Goal: Task Accomplishment & Management: Use online tool/utility

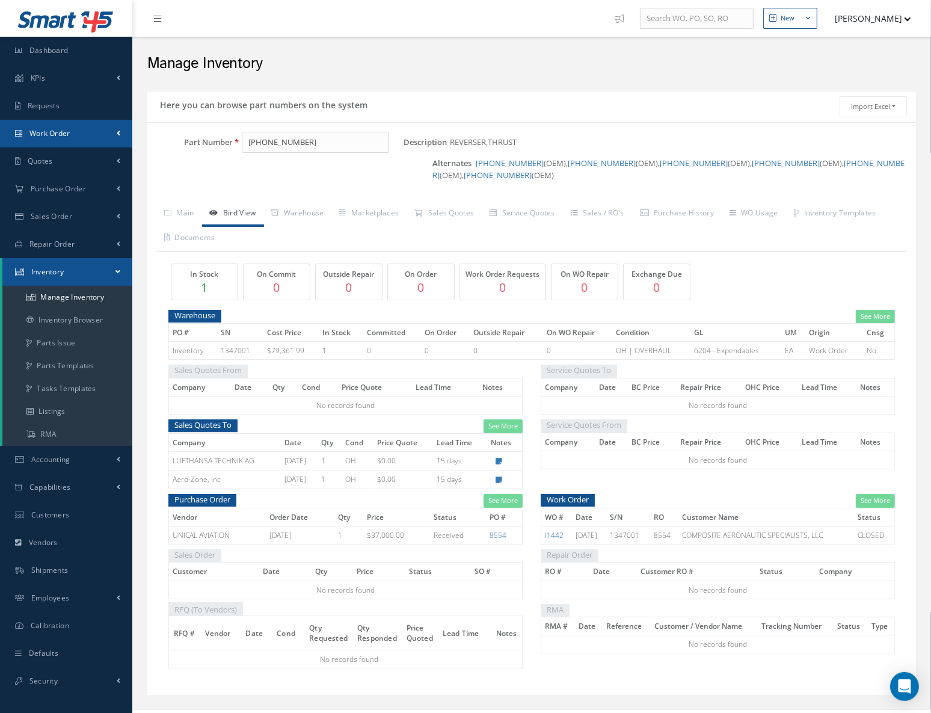
click at [60, 128] on span "Work Order" at bounding box center [49, 133] width 41 height 10
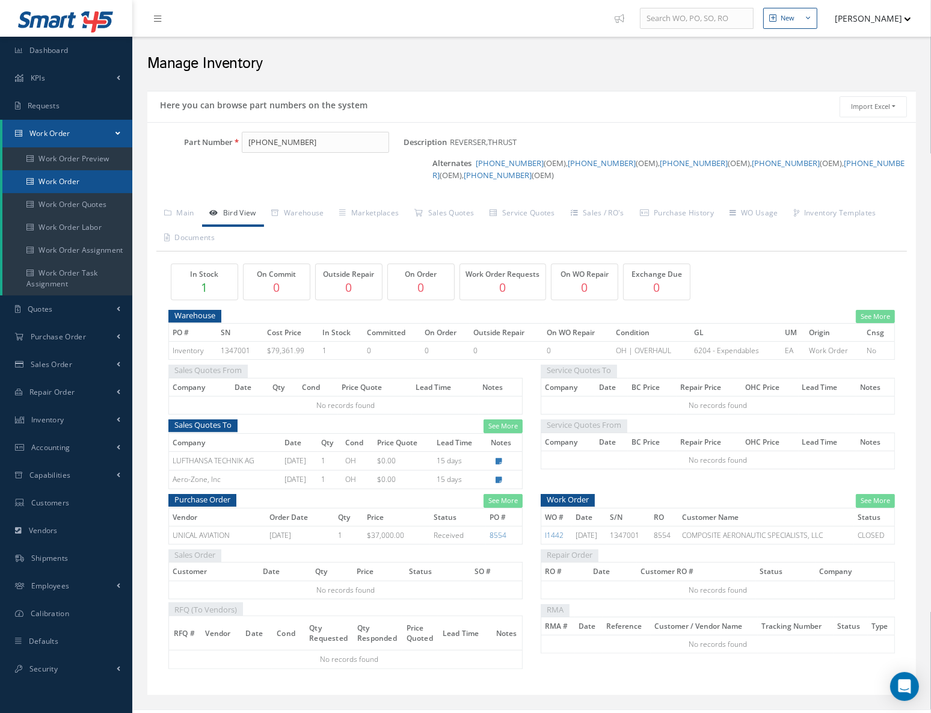
click at [58, 185] on link "Work Order" at bounding box center [68, 181] width 132 height 23
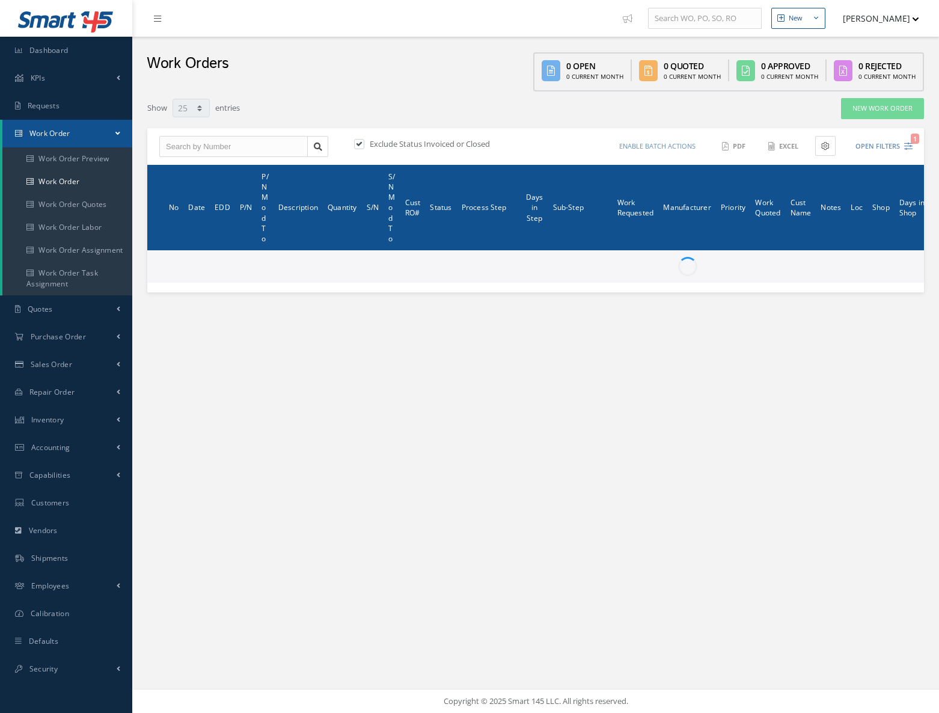
select select "25"
click at [364, 143] on label at bounding box center [365, 143] width 3 height 11
click at [359, 143] on input "checkbox" at bounding box center [358, 145] width 8 height 8
click at [364, 144] on label at bounding box center [365, 143] width 3 height 11
click at [361, 144] on input "checkbox" at bounding box center [358, 145] width 8 height 8
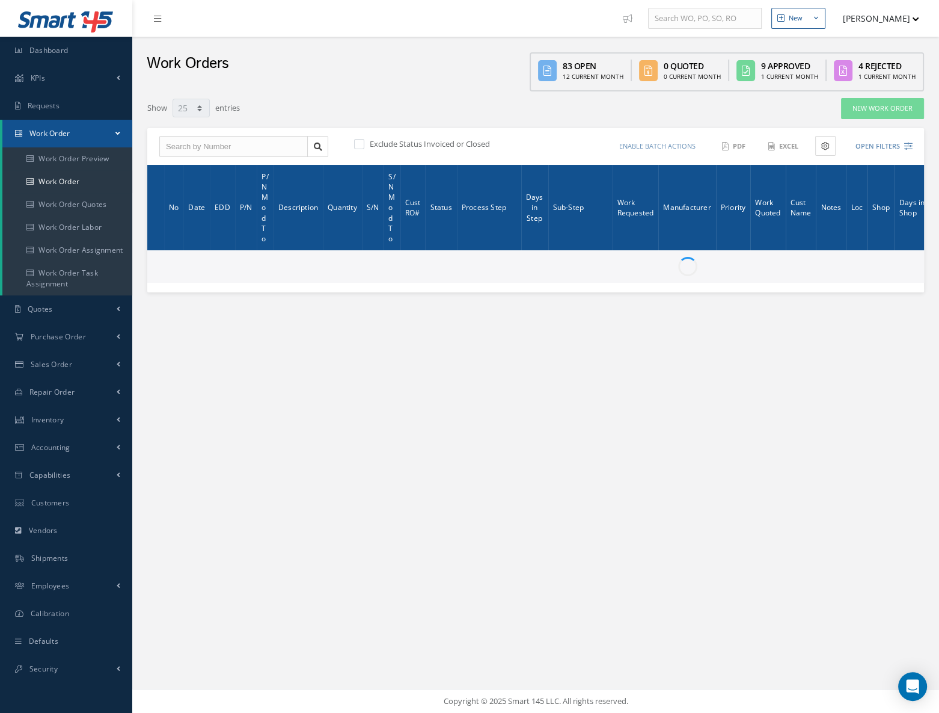
checkbox input "true"
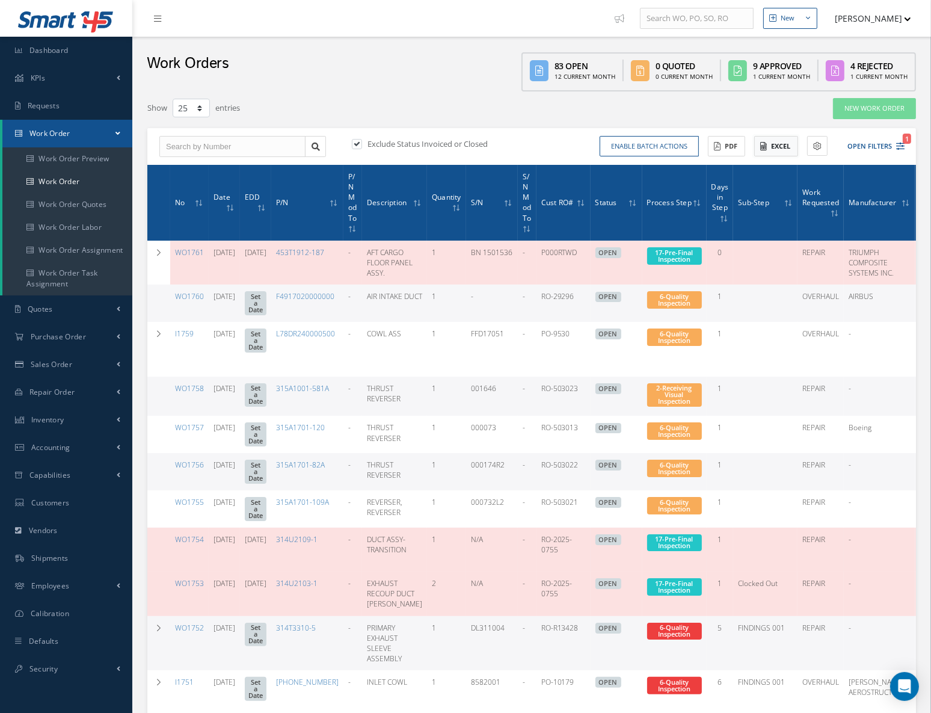
click at [781, 144] on button "Excel" at bounding box center [776, 146] width 44 height 21
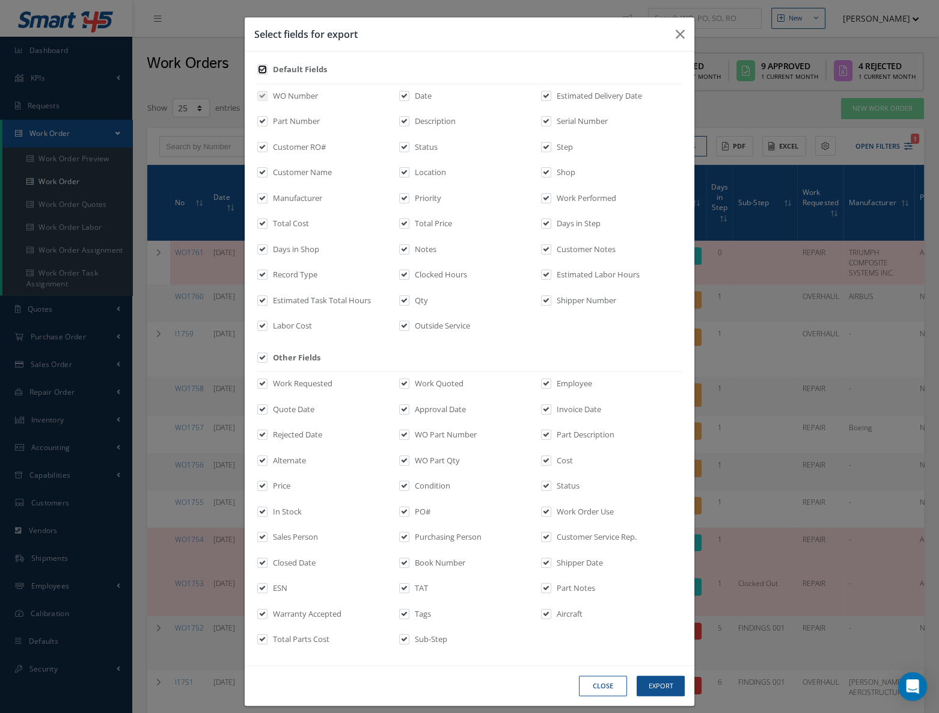
click at [261, 72] on input "checkbox" at bounding box center [263, 74] width 8 height 14
checkbox input "false"
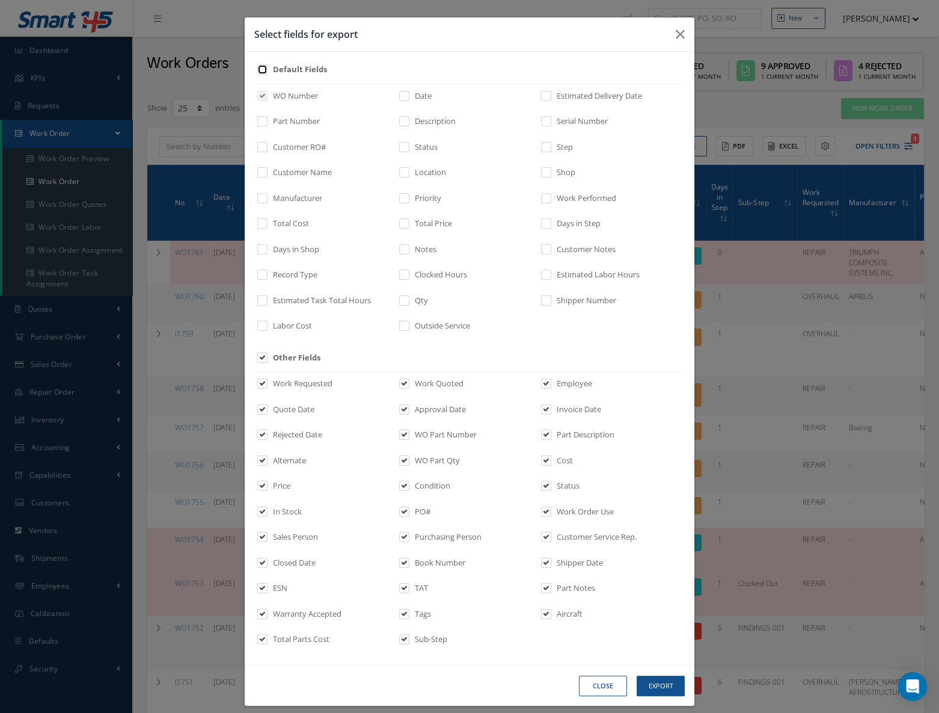
checkbox input "false"
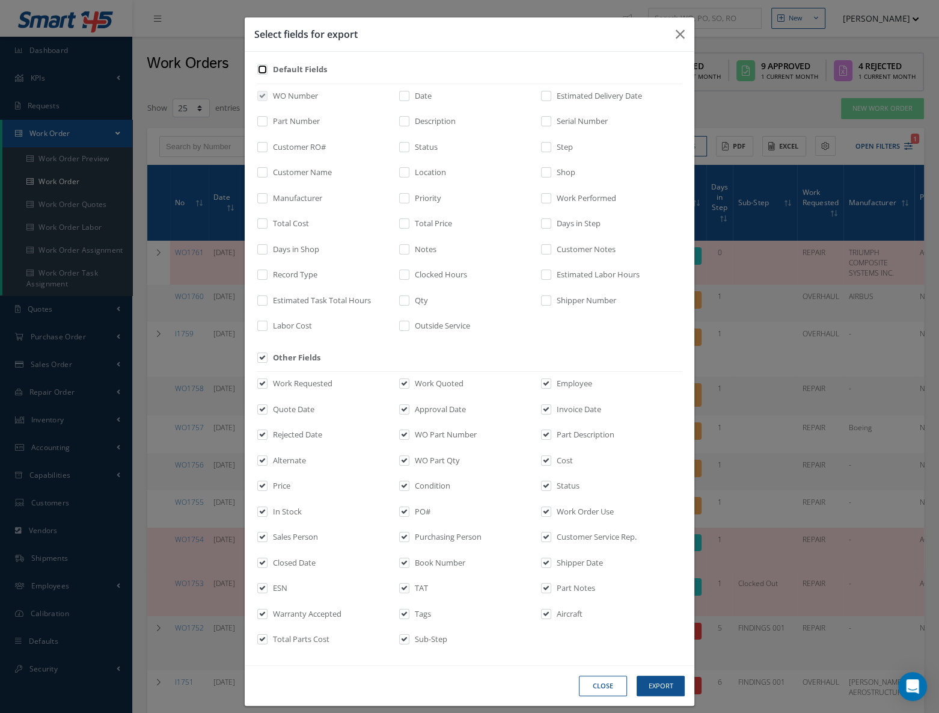
checkbox input "false"
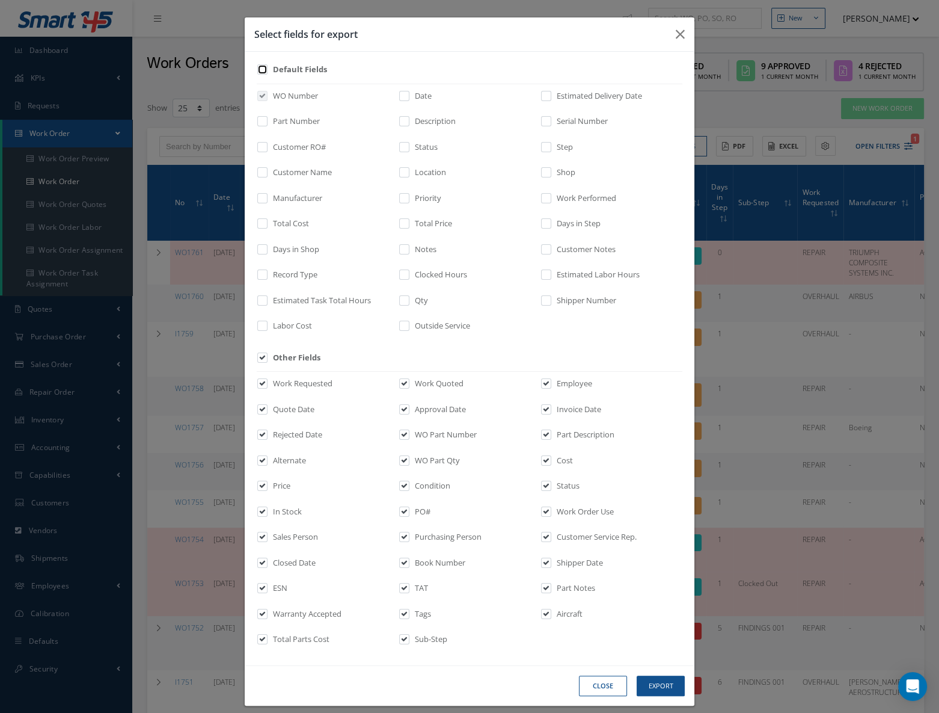
checkbox input "false"
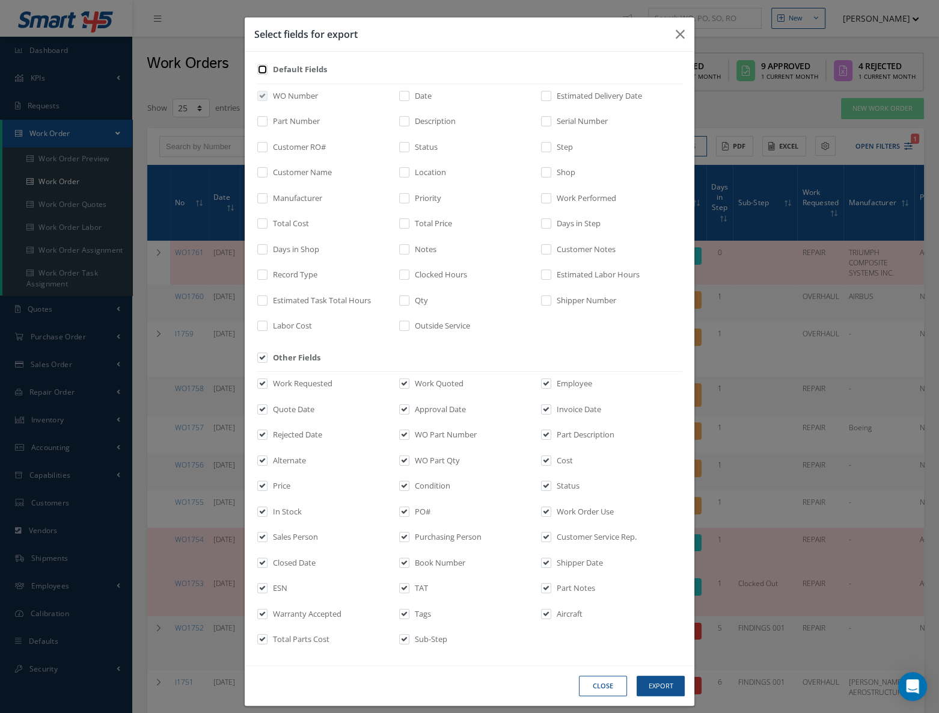
checkbox input "false"
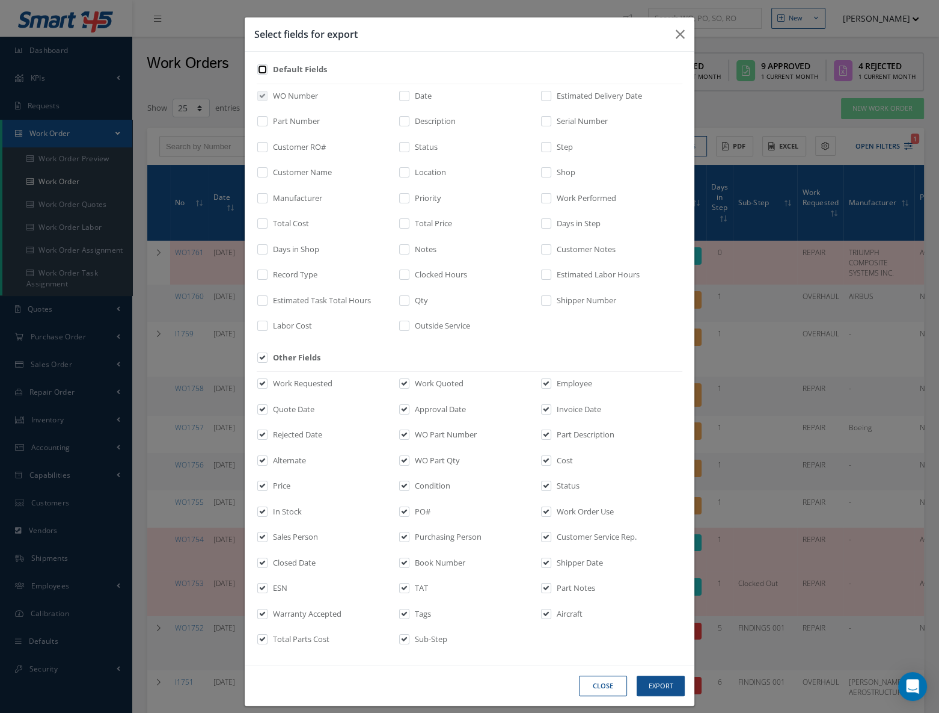
checkbox input "false"
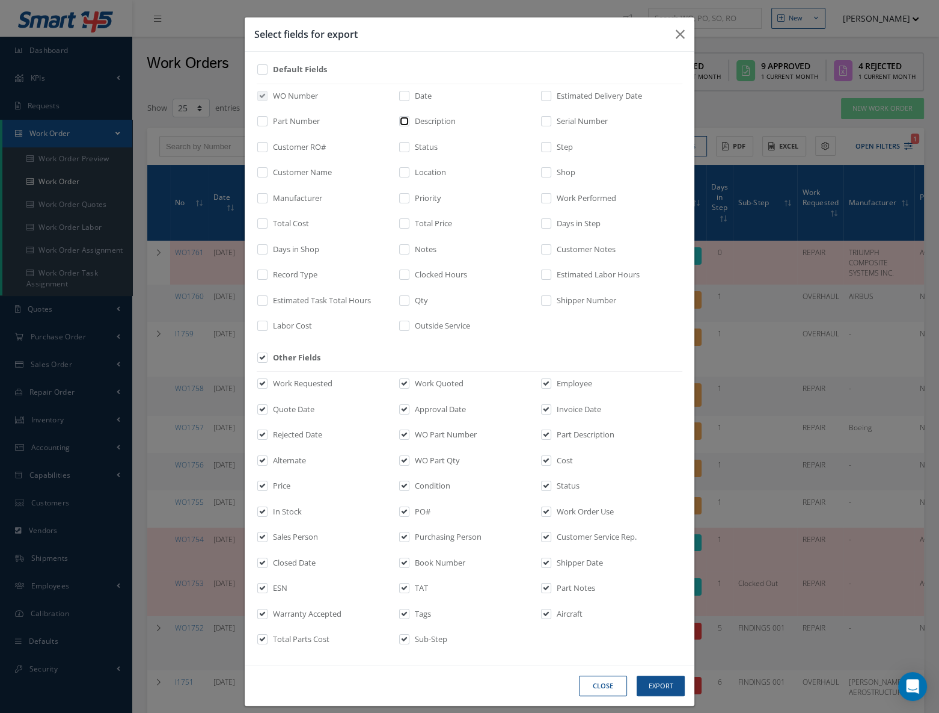
click at [401, 121] on input "checkbox" at bounding box center [405, 125] width 8 height 14
checkbox input "true"
click at [267, 123] on label at bounding box center [268, 123] width 3 height 17
click at [263, 123] on input "checkbox" at bounding box center [263, 125] width 8 height 14
checkbox input "true"
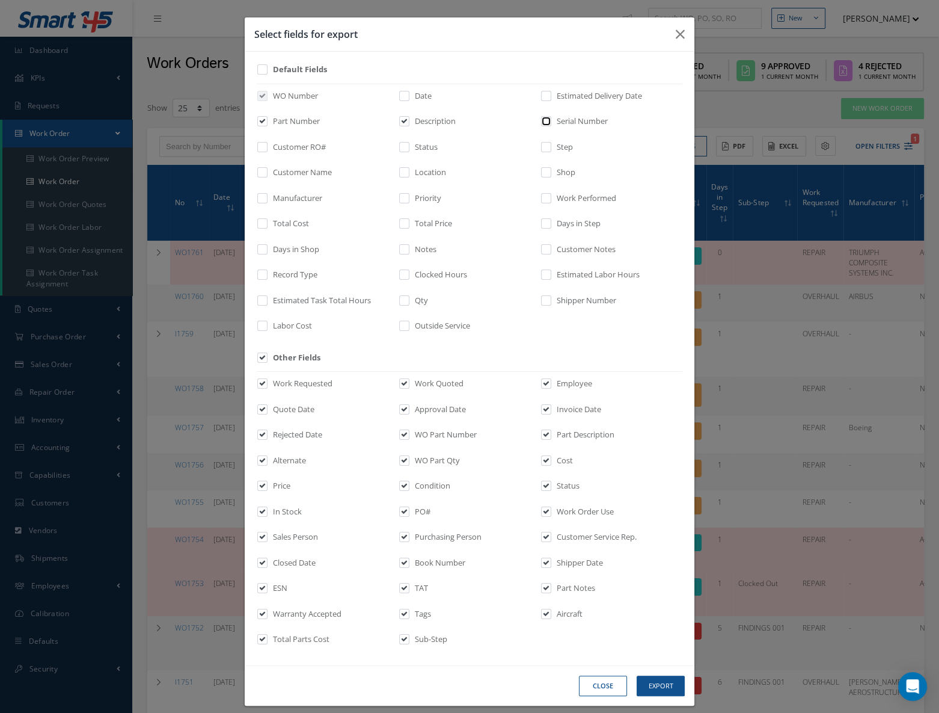
click at [544, 120] on input "checkbox" at bounding box center [547, 125] width 8 height 14
checkbox input "true"
click at [259, 358] on input "checkbox" at bounding box center [263, 361] width 8 height 14
checkbox input "false"
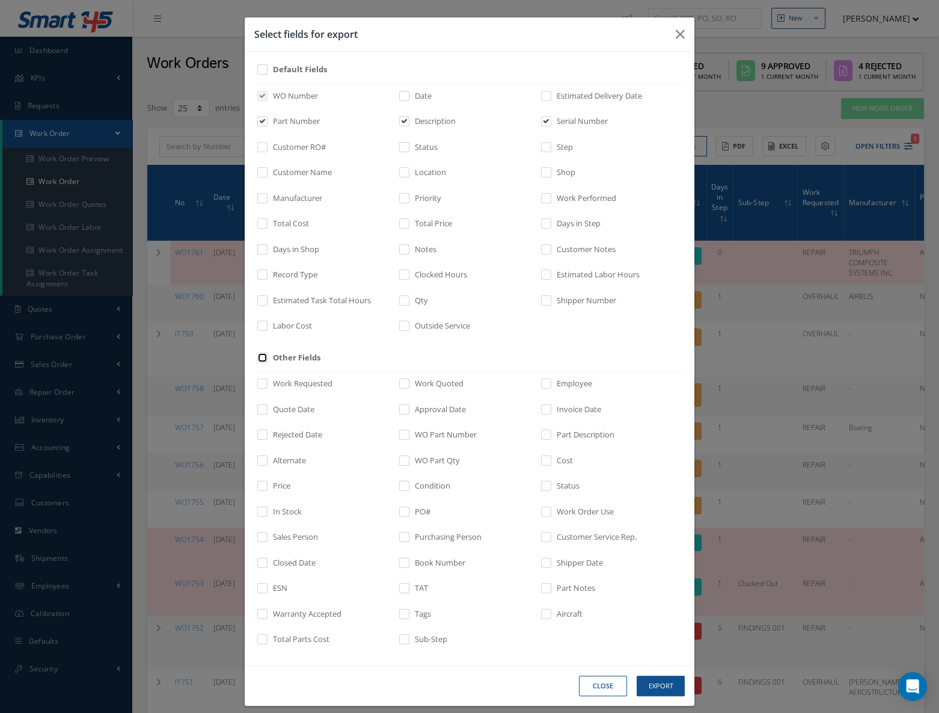
checkbox input "false"
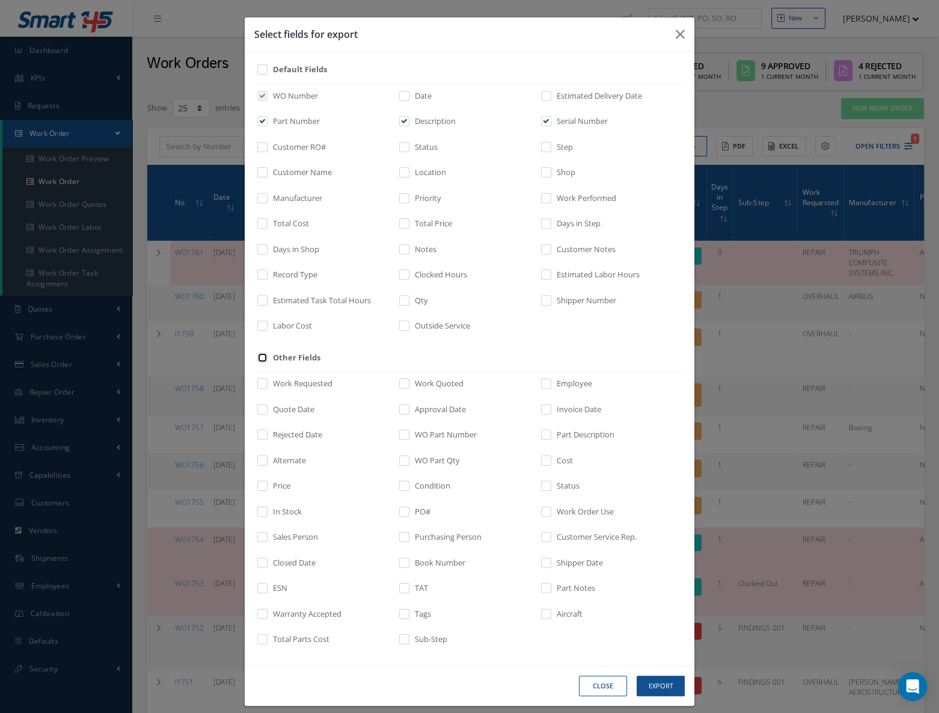
checkbox input "false"
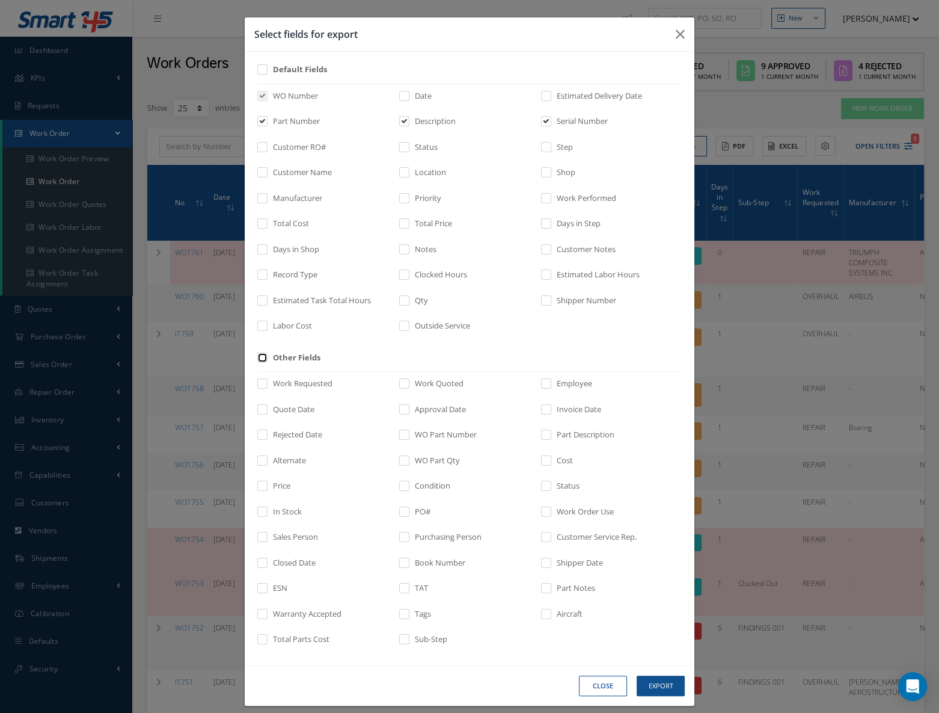
checkbox input "false"
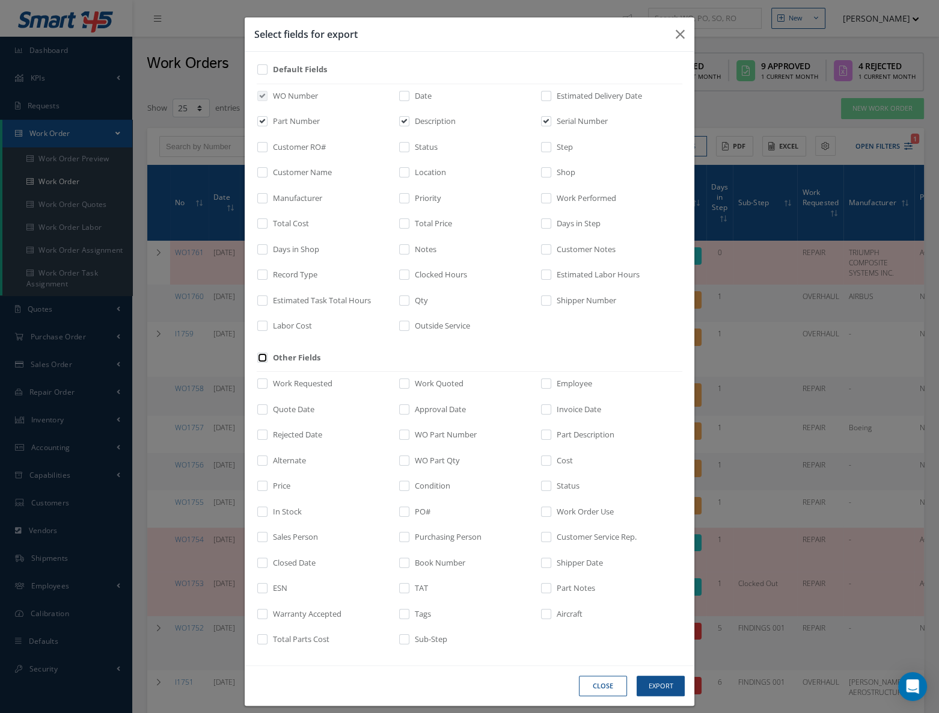
checkbox input "false"
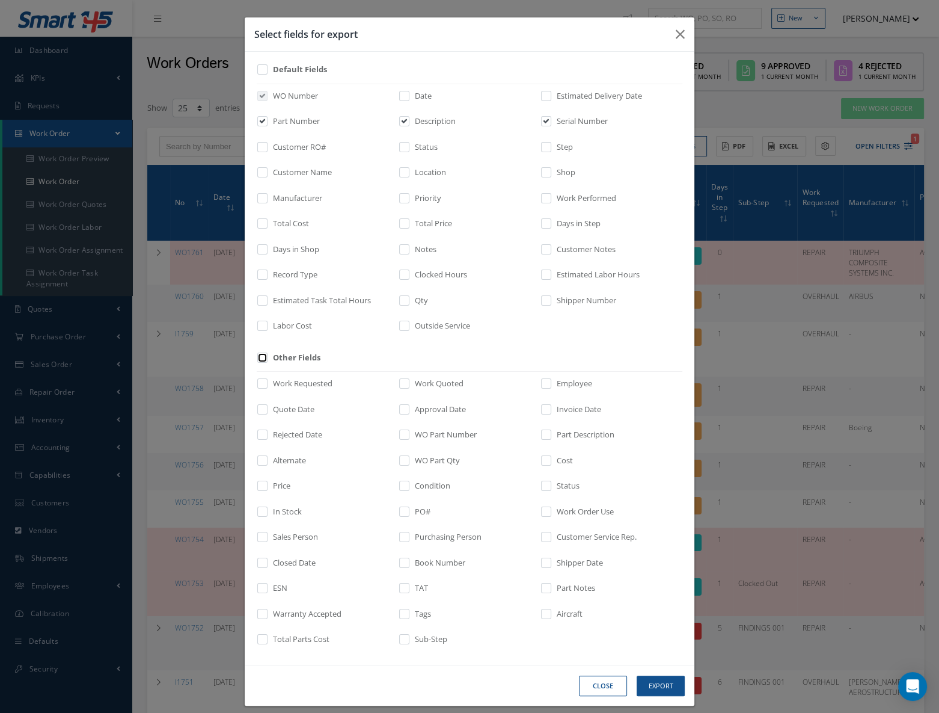
checkbox input "false"
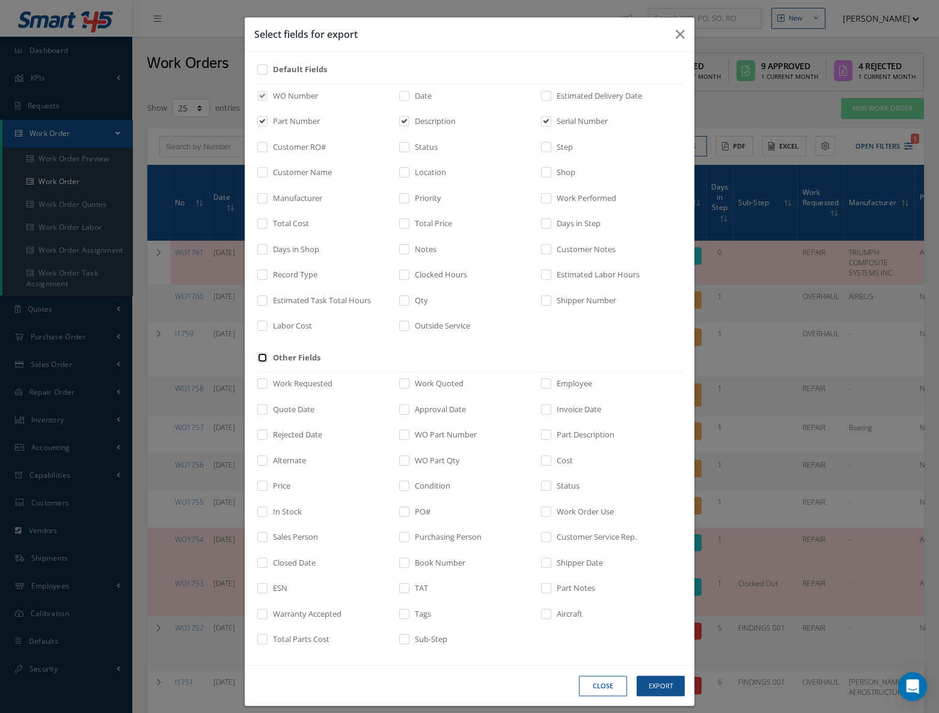
checkbox input "false"
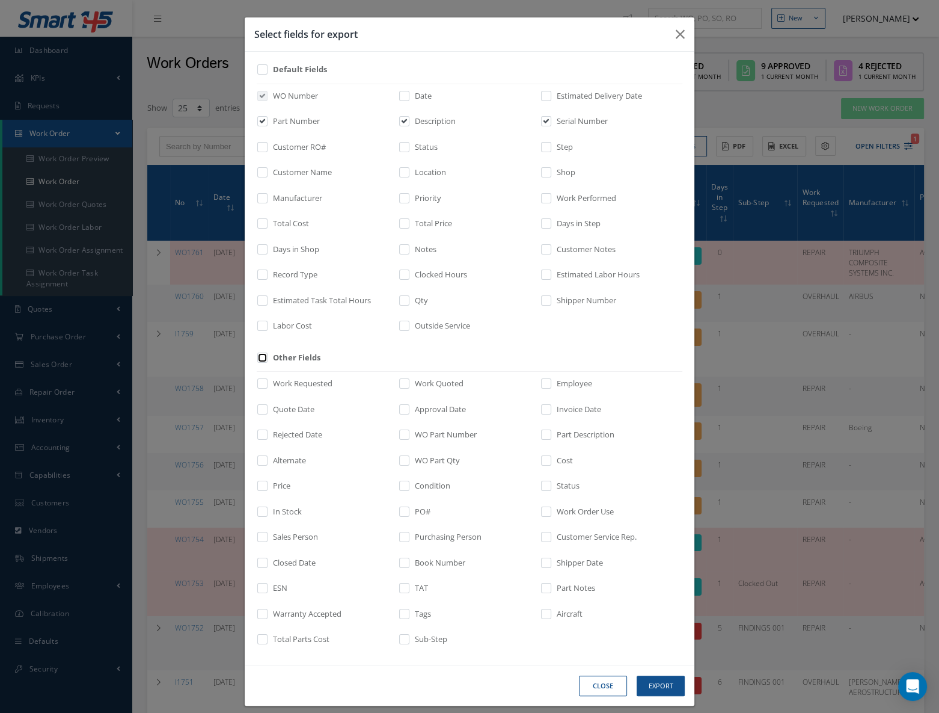
checkbox input "false"
click at [543, 485] on input "checkbox" at bounding box center [547, 490] width 8 height 14
checkbox input "true"
click at [545, 145] on input "checkbox" at bounding box center [547, 151] width 8 height 14
checkbox input "true"
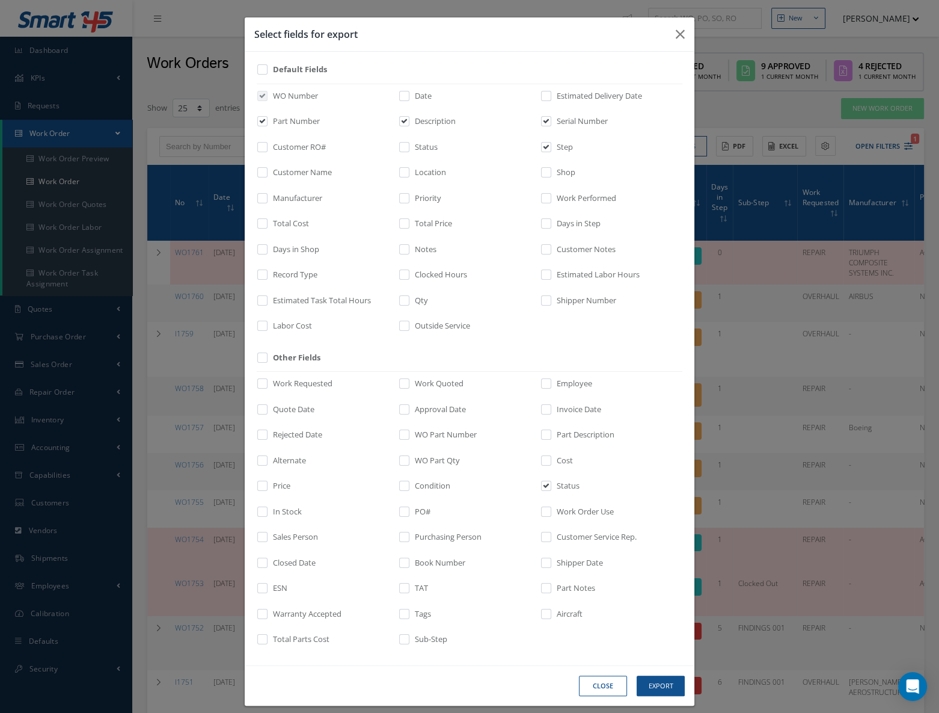
click at [419, 97] on label "Date" at bounding box center [422, 96] width 20 height 12
click at [409, 97] on input "checkbox" at bounding box center [405, 100] width 8 height 14
checkbox input "true"
click at [535, 226] on div "Total Price" at bounding box center [470, 226] width 142 height 17
click at [543, 226] on input "checkbox" at bounding box center [547, 228] width 8 height 14
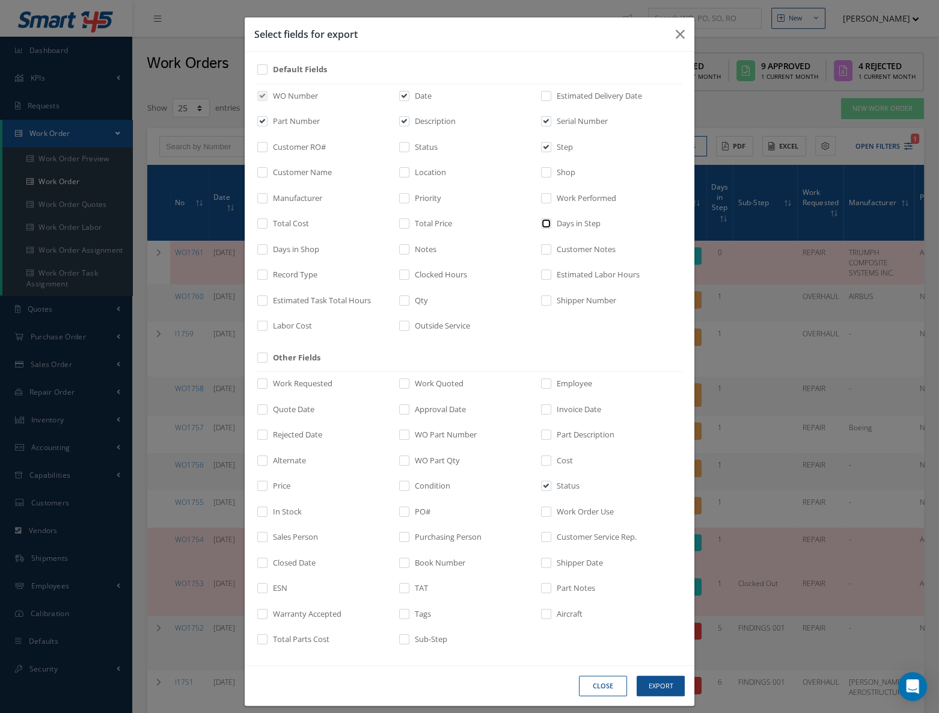
checkbox input "true"
click at [645, 689] on button "Export" at bounding box center [661, 685] width 48 height 21
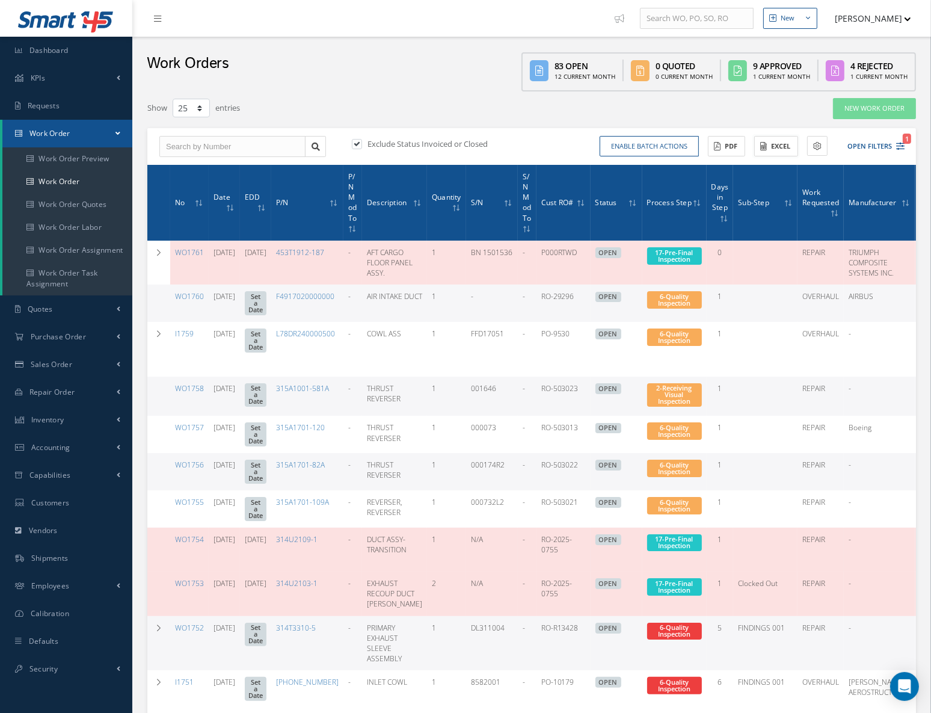
click at [783, 150] on button "Excel" at bounding box center [776, 146] width 44 height 21
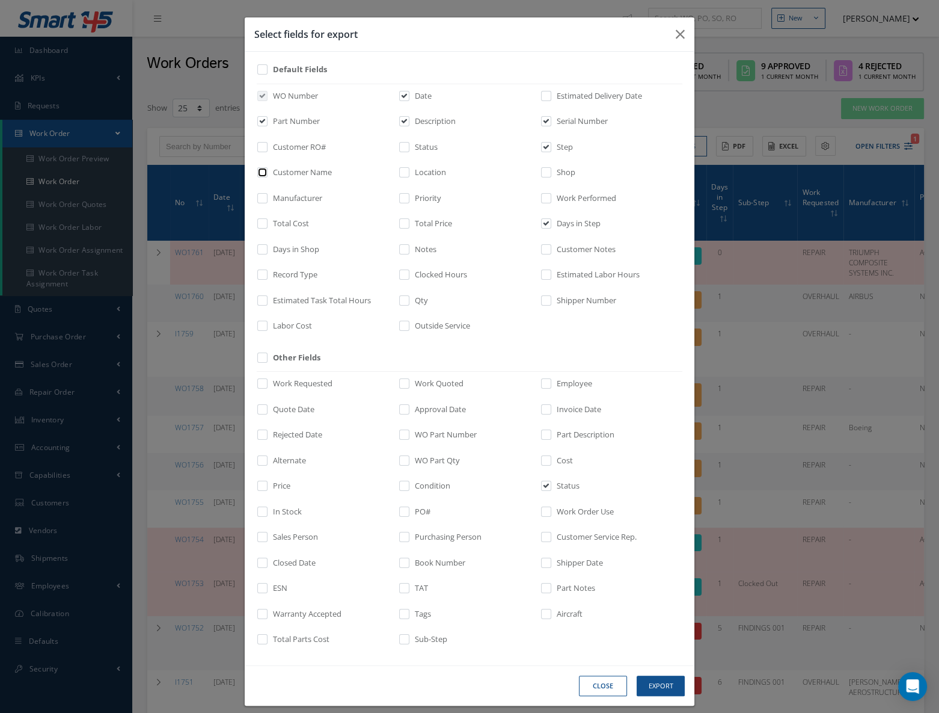
click at [259, 173] on input "checkbox" at bounding box center [263, 177] width 8 height 14
checkbox input "true"
click at [435, 120] on label "Description" at bounding box center [434, 121] width 44 height 12
click at [409, 120] on input "checkbox" at bounding box center [405, 125] width 8 height 14
checkbox input "false"
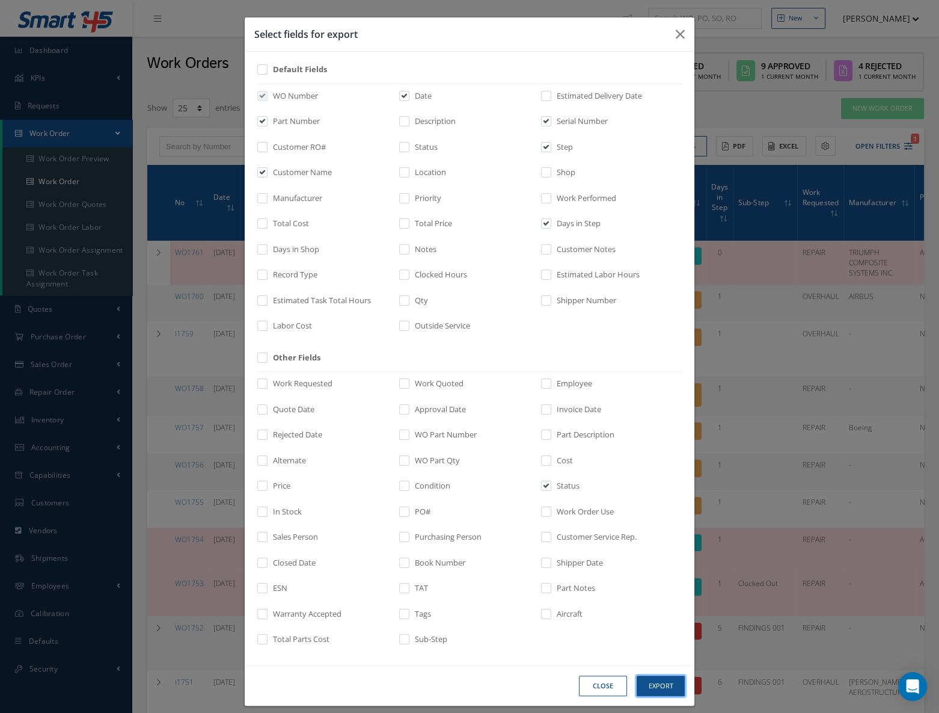
click at [665, 684] on button "Export" at bounding box center [661, 685] width 48 height 21
